Goal: Task Accomplishment & Management: Manage account settings

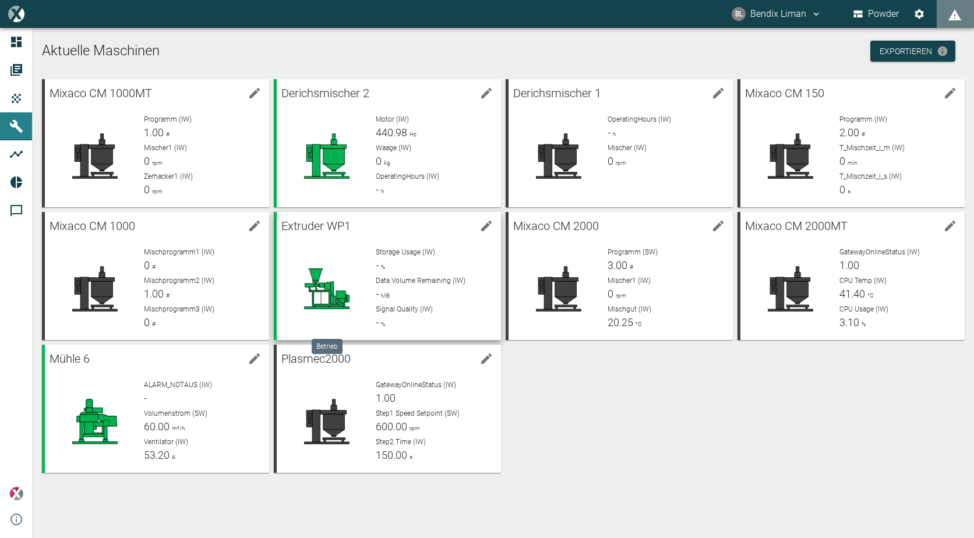
click at [327, 285] on icon at bounding box center [325, 294] width 41 height 22
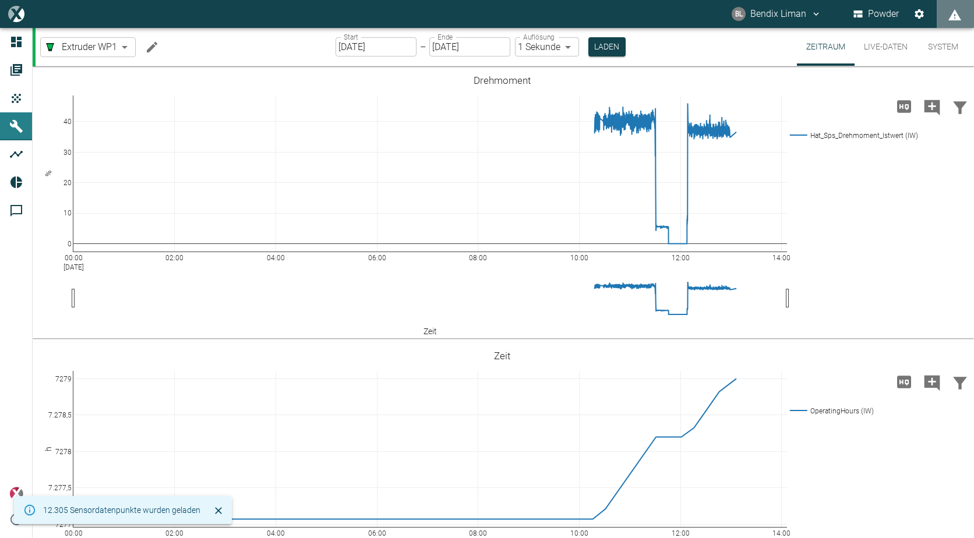
click at [885, 52] on button "Live-Daten" at bounding box center [886, 47] width 62 height 38
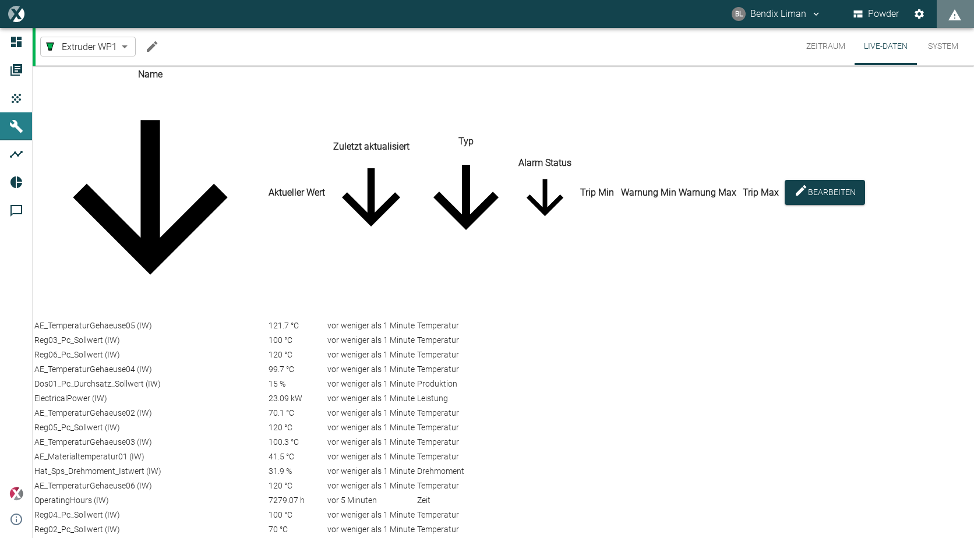
click at [820, 38] on button "Zeitraum" at bounding box center [826, 46] width 58 height 37
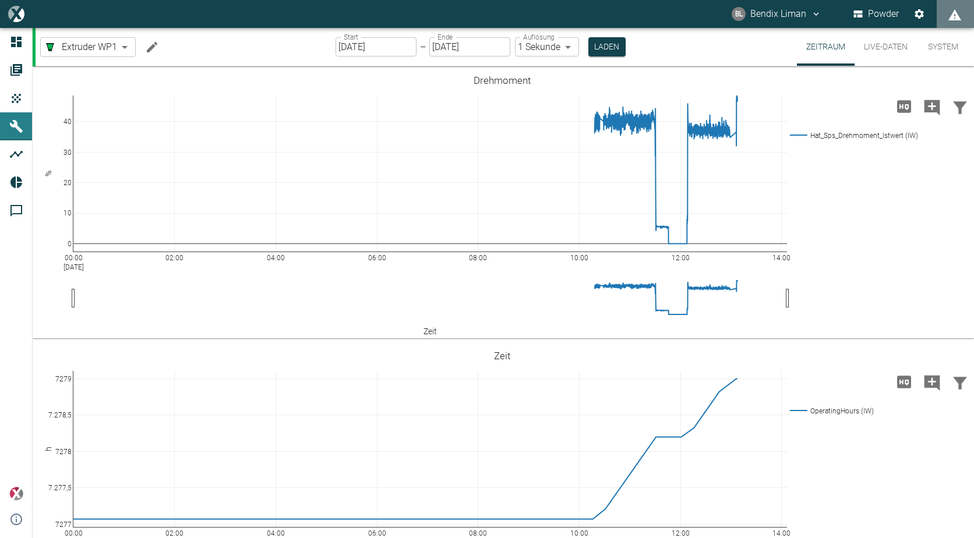
click at [875, 49] on button "Live-Daten" at bounding box center [886, 47] width 62 height 38
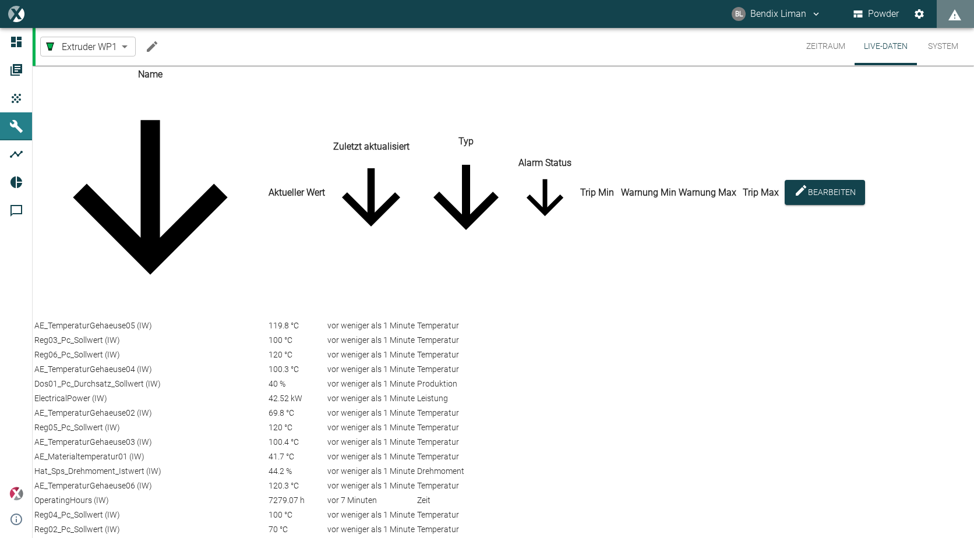
click at [820, 44] on button "Zeitraum" at bounding box center [826, 46] width 58 height 37
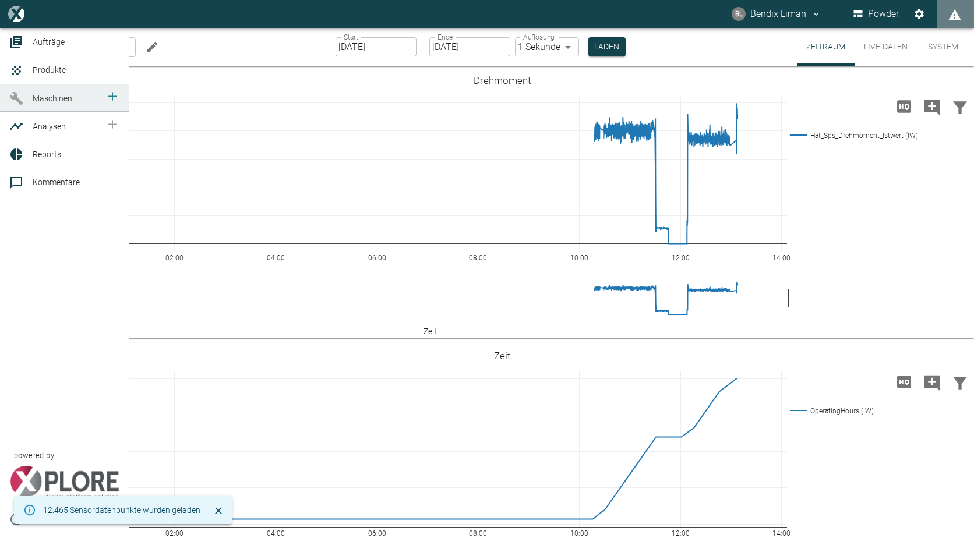
click at [11, 112] on link "Maschinen" at bounding box center [64, 98] width 129 height 28
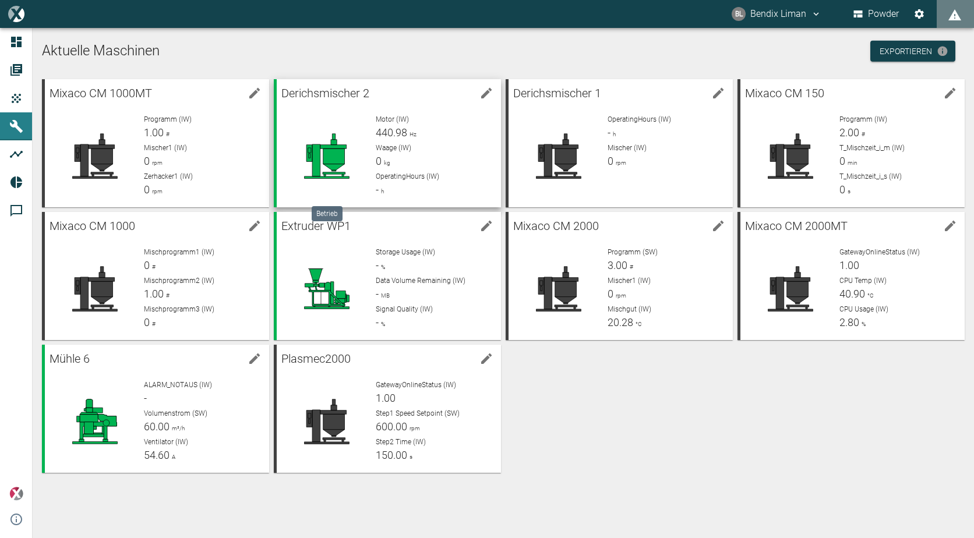
click at [326, 131] on div at bounding box center [327, 156] width 82 height 84
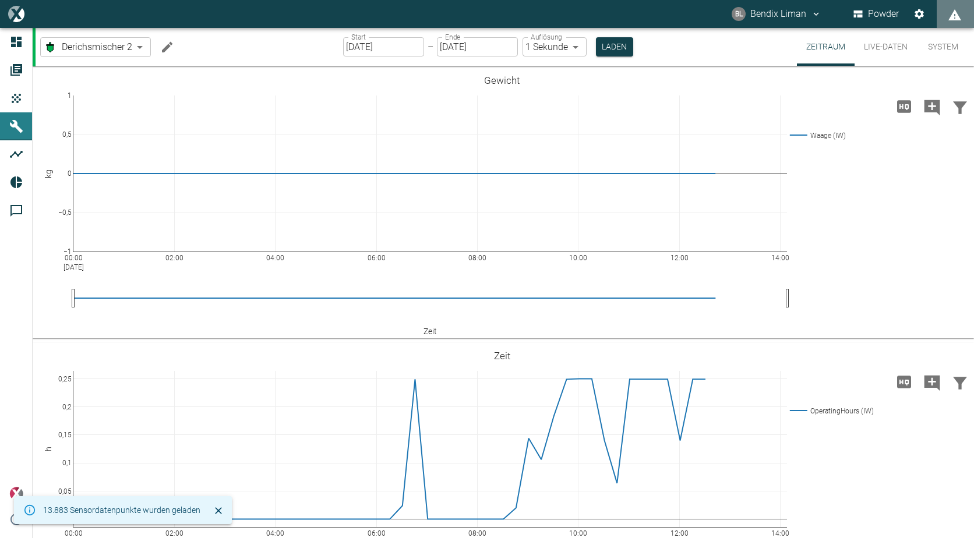
click at [876, 51] on button "Live-Daten" at bounding box center [886, 47] width 62 height 38
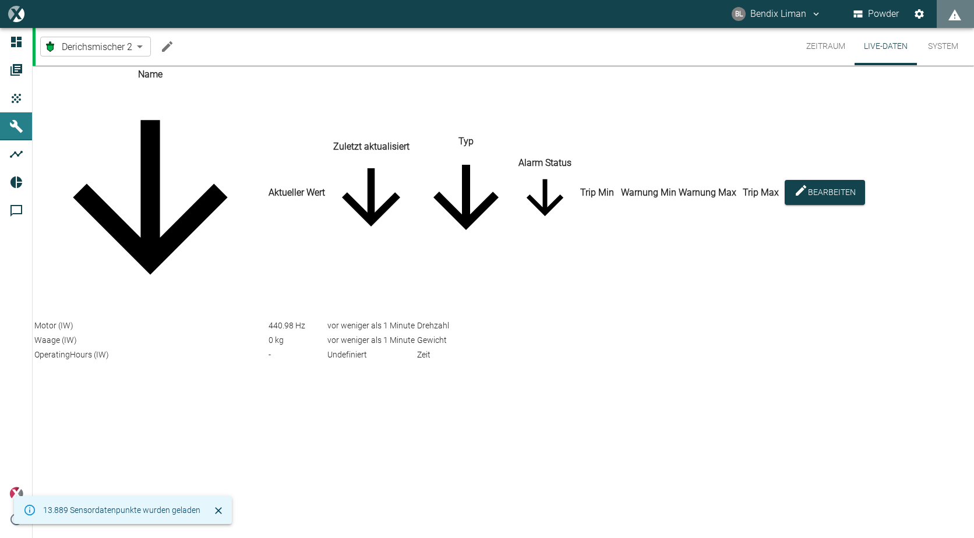
click at [814, 43] on button "Zeitraum" at bounding box center [826, 46] width 58 height 37
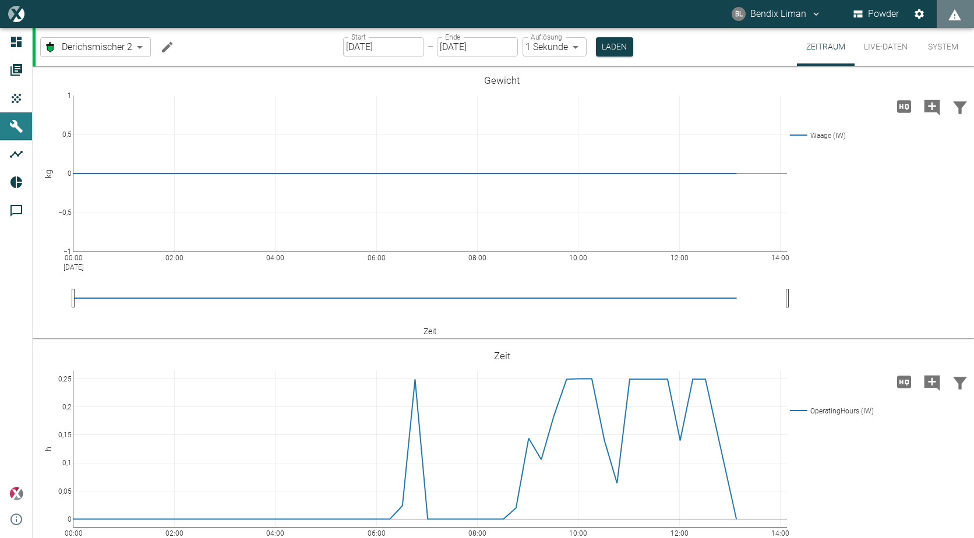
click at [404, 48] on input "[DATE]" at bounding box center [383, 46] width 81 height 19
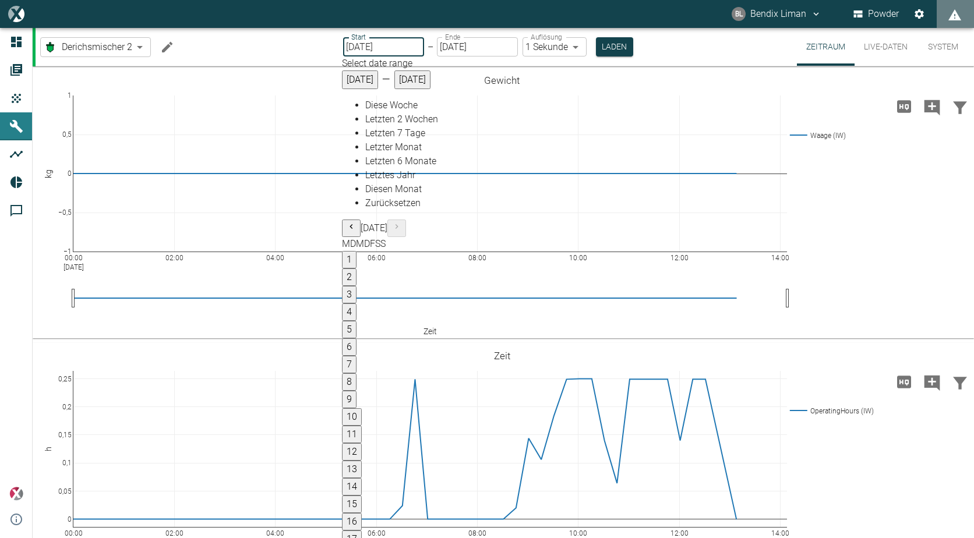
type input "[DATE]"
type input "2min"
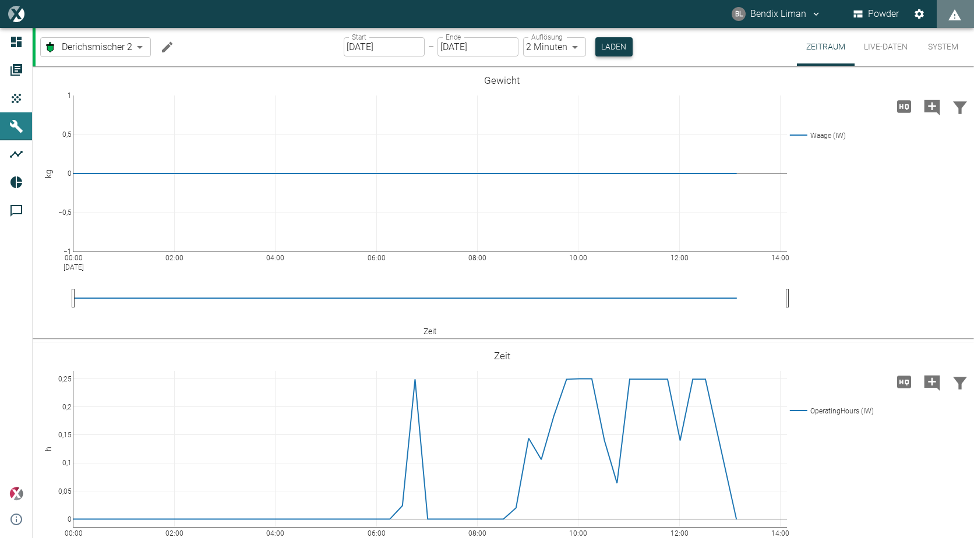
click at [626, 51] on button "Laden" at bounding box center [613, 46] width 37 height 19
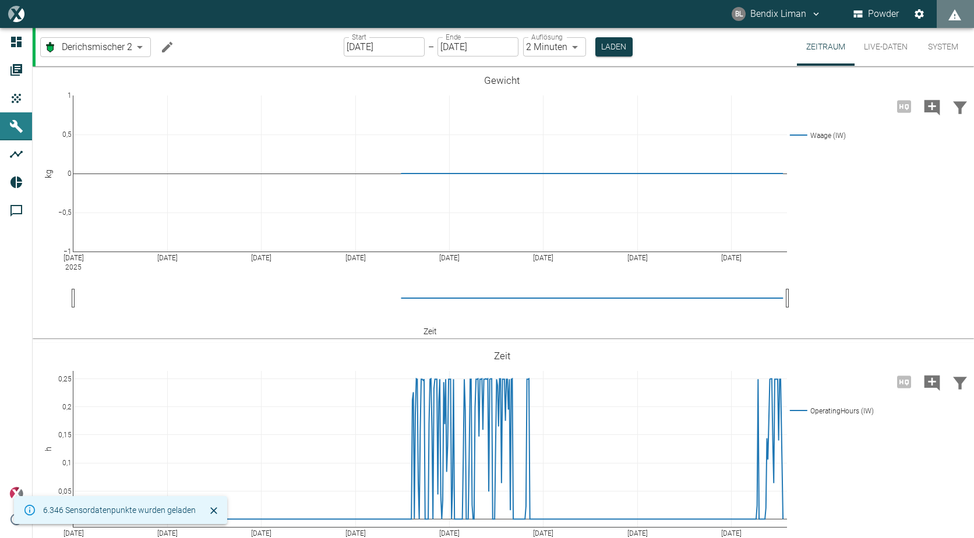
click at [169, 47] on icon "Machine bearbeiten" at bounding box center [167, 46] width 10 height 10
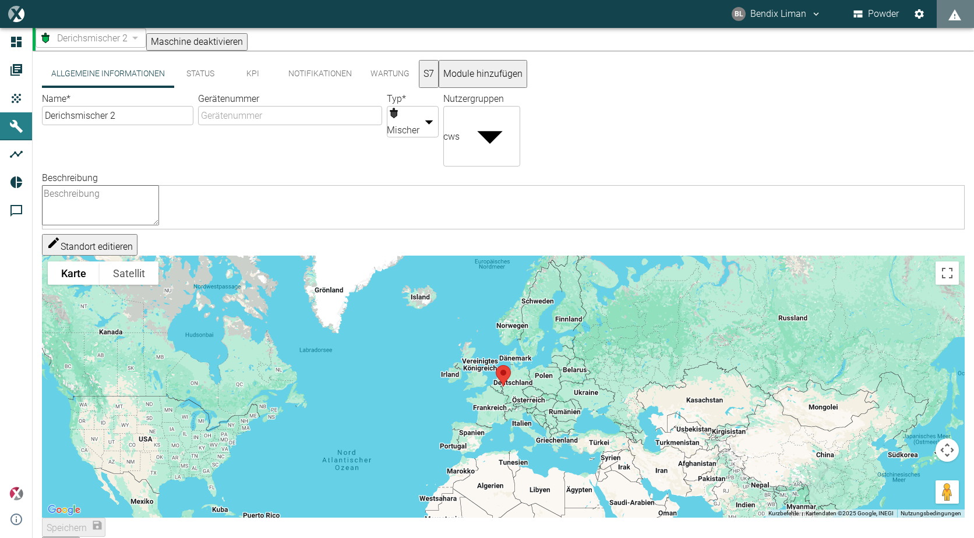
click at [439, 75] on button "S7" at bounding box center [429, 74] width 20 height 28
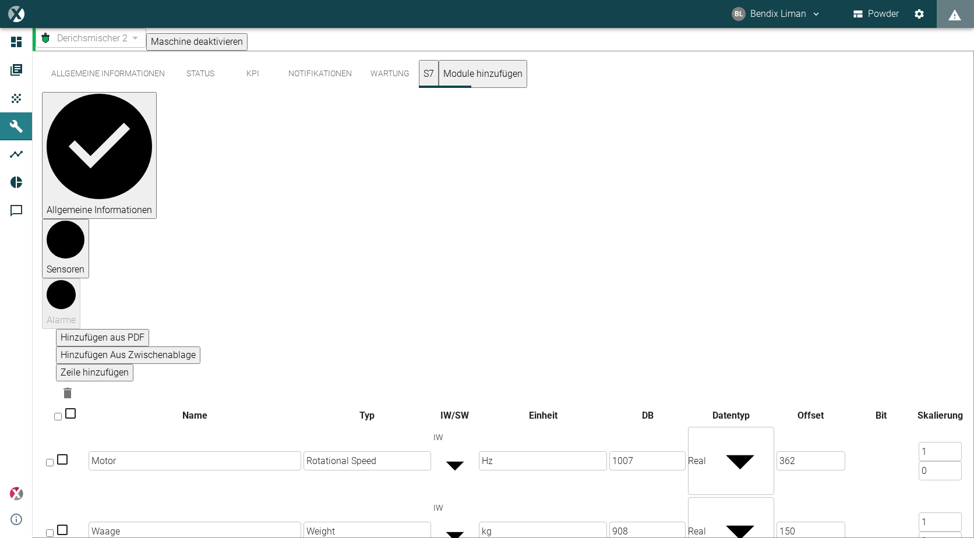
click at [54, 530] on input "checkbox" at bounding box center [50, 534] width 8 height 8
checkbox input "true"
click at [75, 386] on icon "Auswahl löschen" at bounding box center [68, 393] width 14 height 14
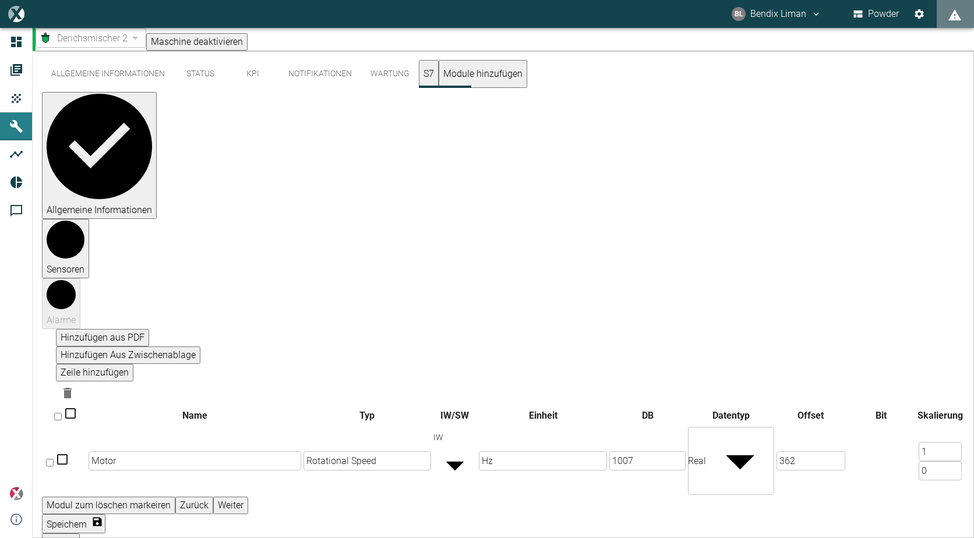
click at [105, 514] on button "Speichern" at bounding box center [73, 523] width 63 height 19
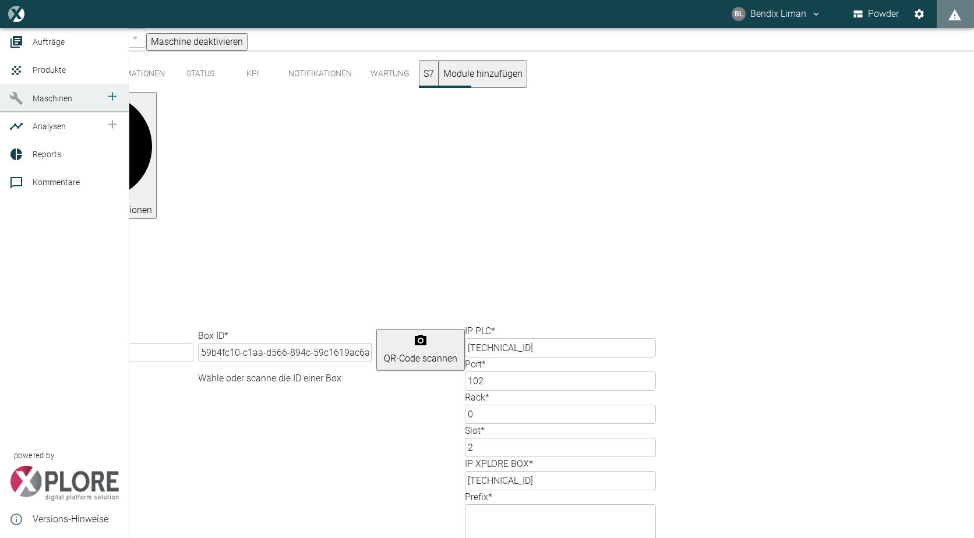
click at [16, 105] on icon at bounding box center [16, 98] width 13 height 13
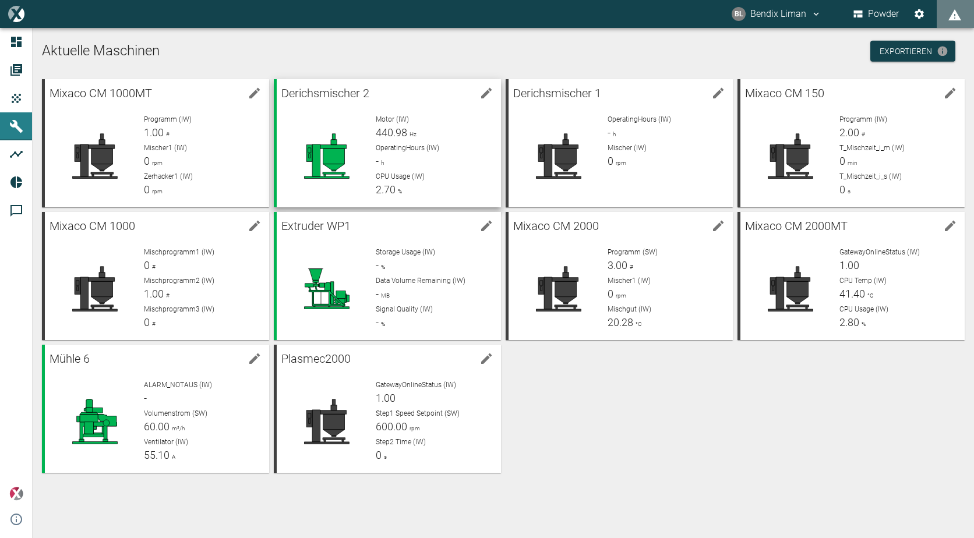
click at [348, 161] on icon at bounding box center [326, 156] width 65 height 47
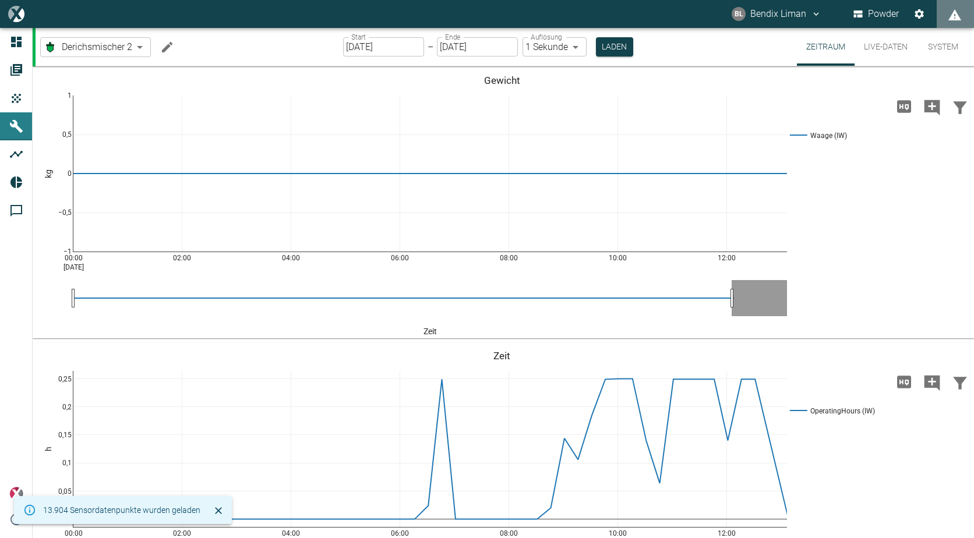
click at [896, 33] on button "Live-Daten" at bounding box center [886, 47] width 62 height 38
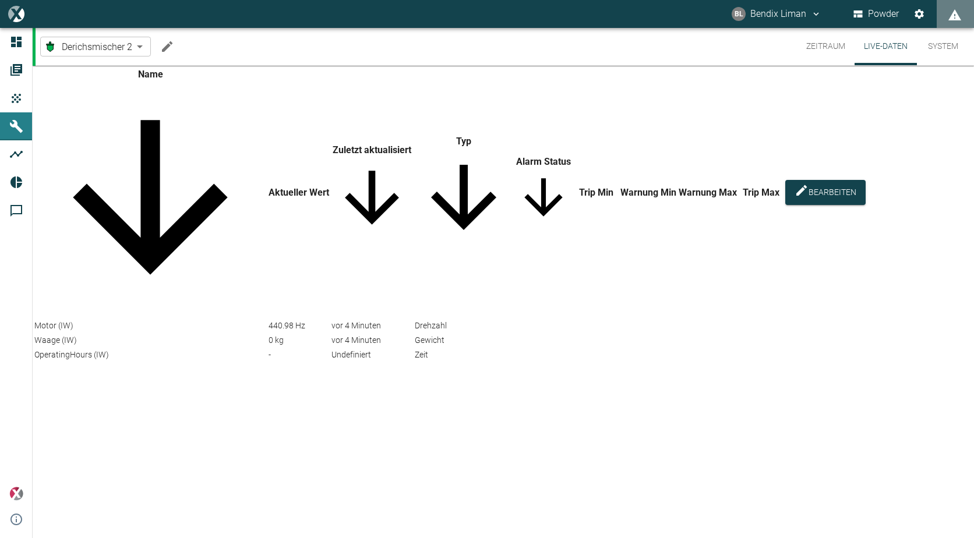
click at [172, 48] on icon "Machine bearbeiten" at bounding box center [167, 47] width 14 height 14
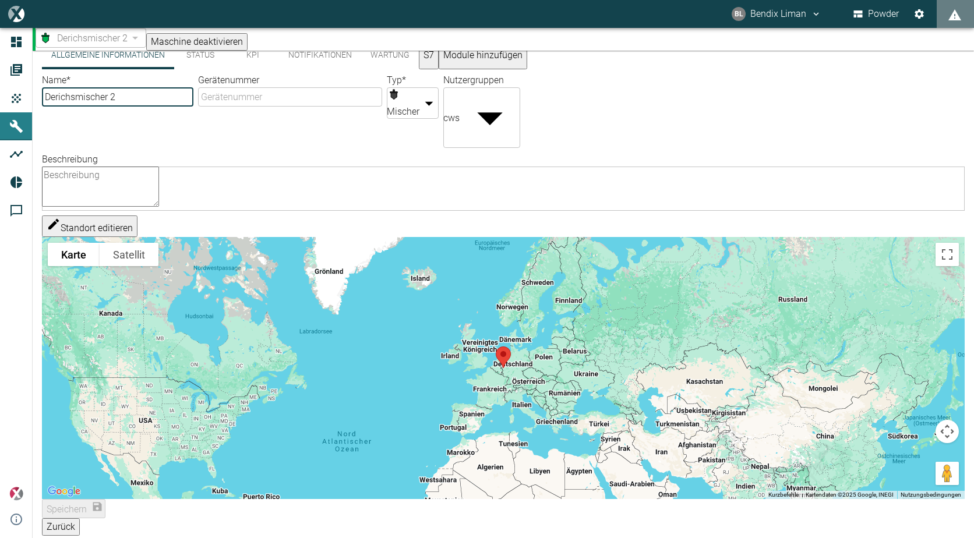
scroll to position [27, 0]
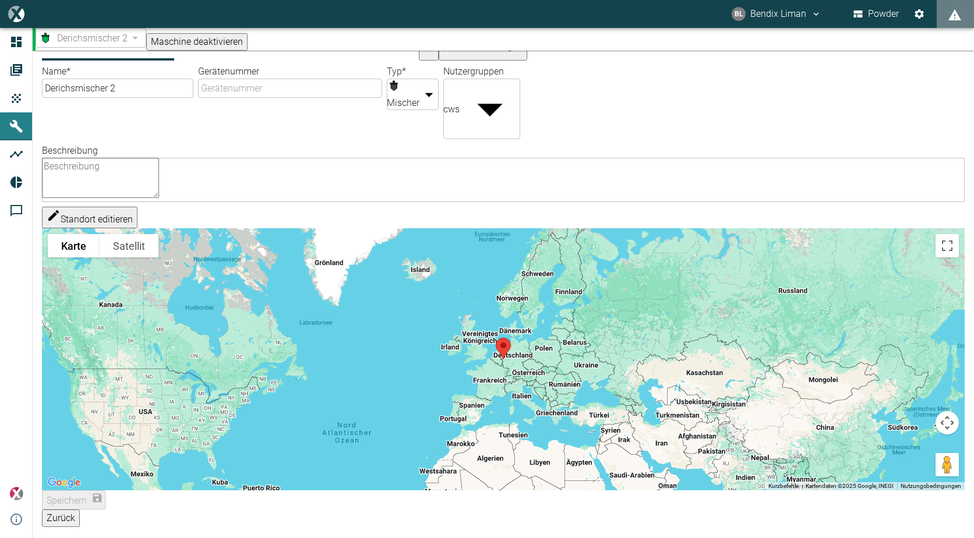
click at [80, 510] on button "Zurück" at bounding box center [61, 518] width 38 height 17
